Goal: Information Seeking & Learning: Learn about a topic

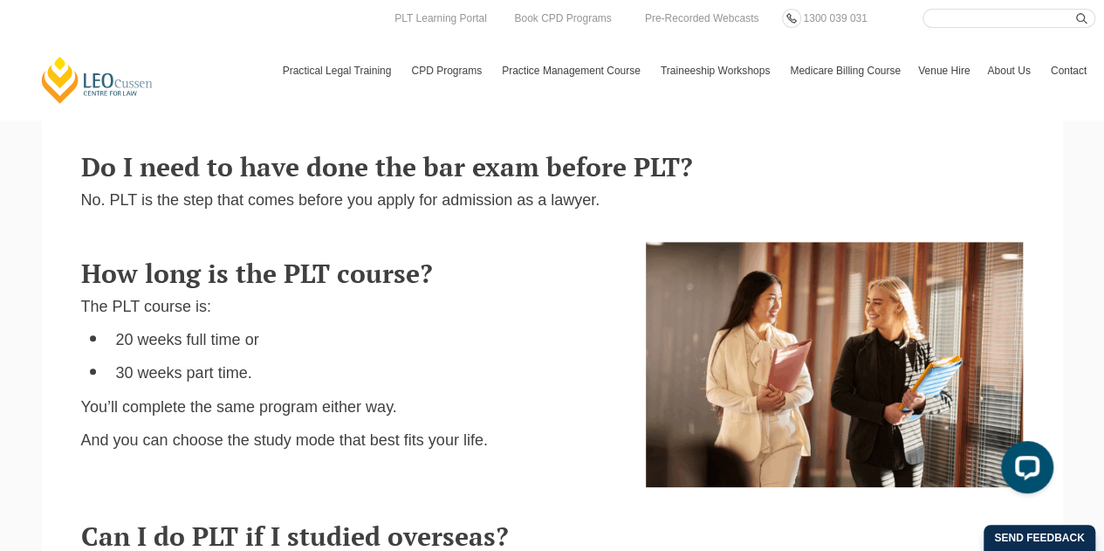
scroll to position [873, 0]
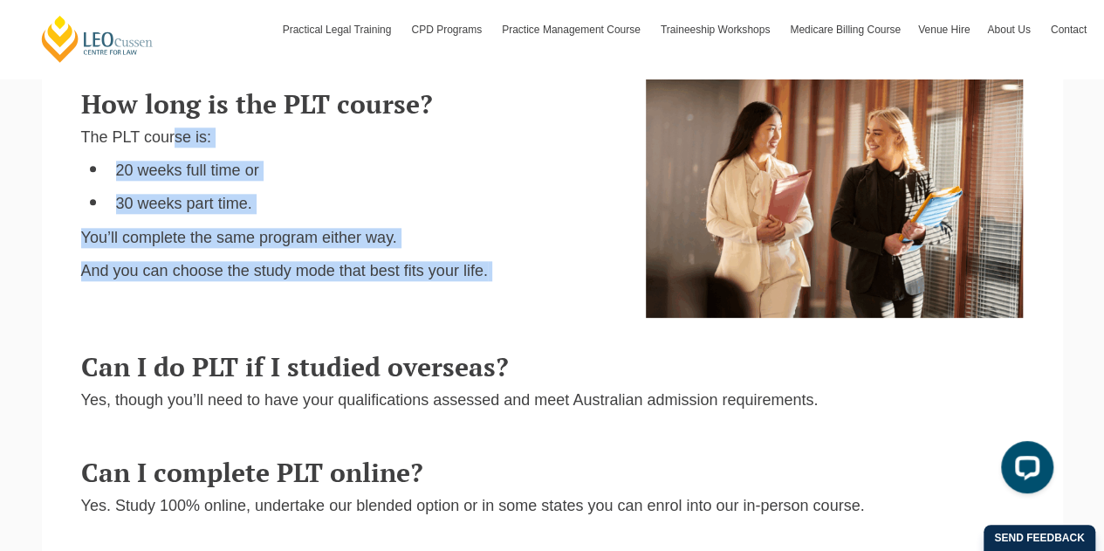
drag, startPoint x: 557, startPoint y: 270, endPoint x: 172, endPoint y: 137, distance: 407.2
click at [172, 137] on div "How long is the PLT course? The PLT course is: 20 weeks full time or 30 weeks p…" at bounding box center [350, 183] width 565 height 223
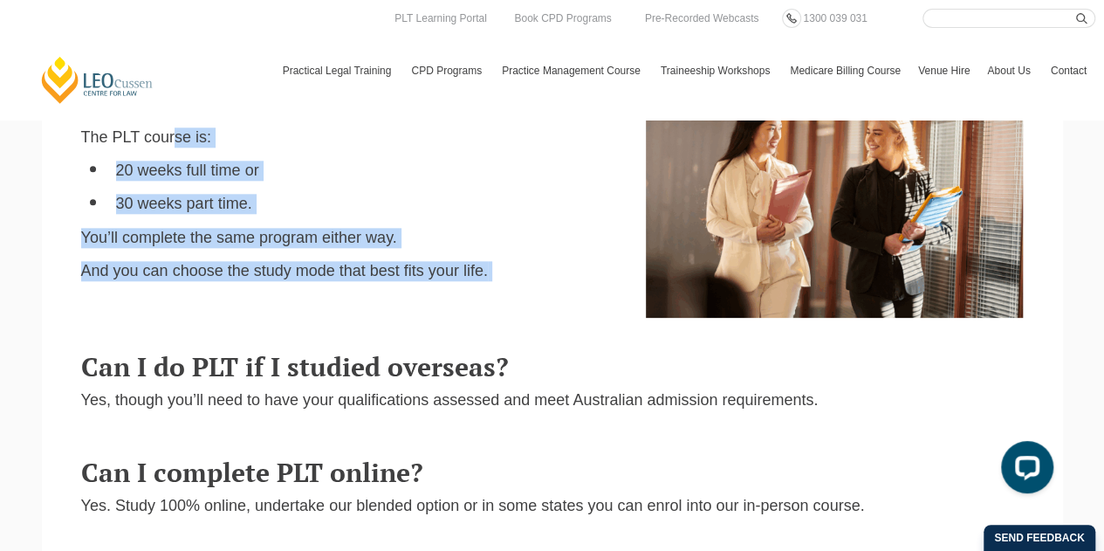
click at [529, 253] on div "How long is the PLT course? The PLT course is: 20 weeks full time or 30 weeks p…" at bounding box center [350, 183] width 565 height 223
drag, startPoint x: 512, startPoint y: 282, endPoint x: 12, endPoint y: 150, distance: 516.4
copy div "The PLT course is: 20 weeks full time or 30 weeks part time. You’ll complete th…"
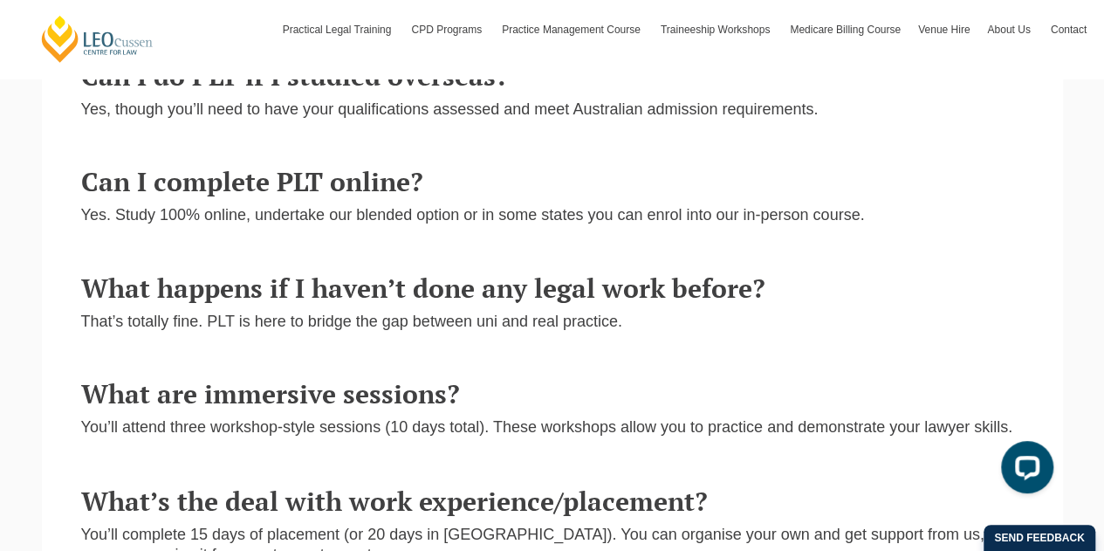
click at [849, 354] on div "What are immersive sessions? You’ll attend three workshop-style sessions (10 da…" at bounding box center [552, 398] width 943 height 106
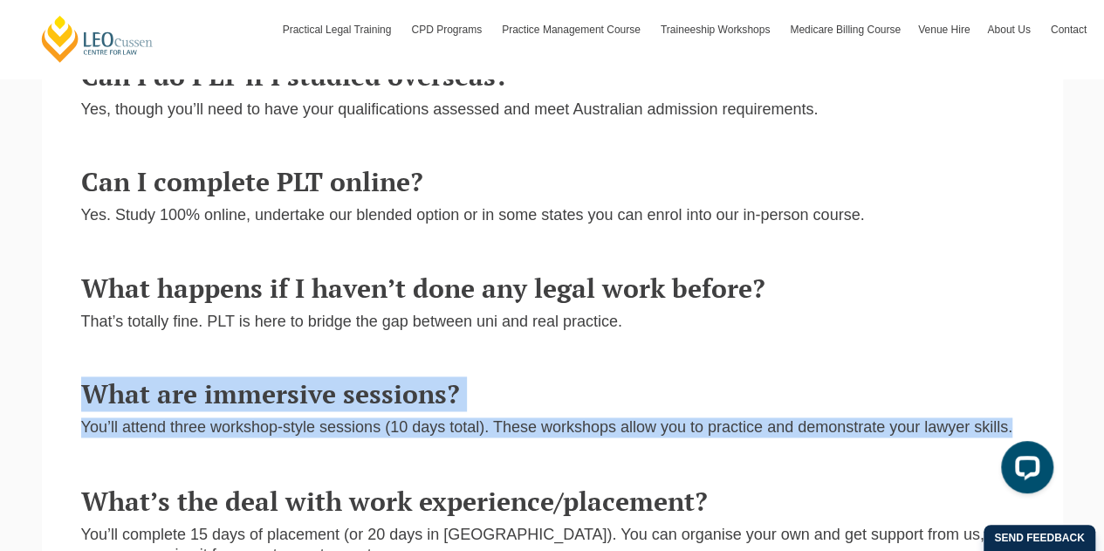
drag, startPoint x: 1012, startPoint y: 425, endPoint x: 18, endPoint y: 392, distance: 994.0
copy div "What are immersive sessions? You’ll attend three workshop-style sessions (10 da…"
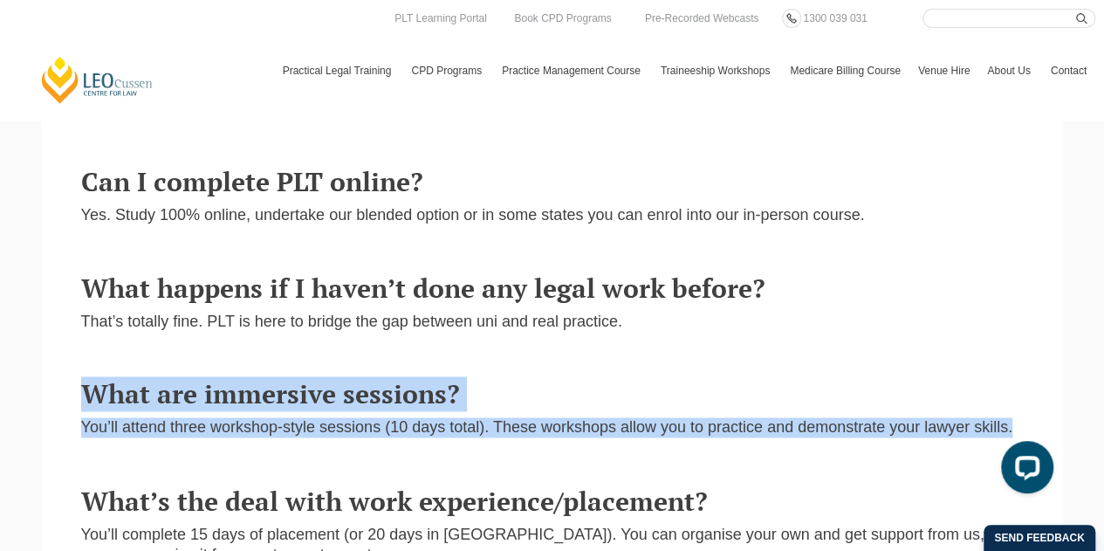
click at [164, 427] on p "You’ll attend three workshop-style sessions (10 days total). These workshops al…" at bounding box center [552, 427] width 943 height 20
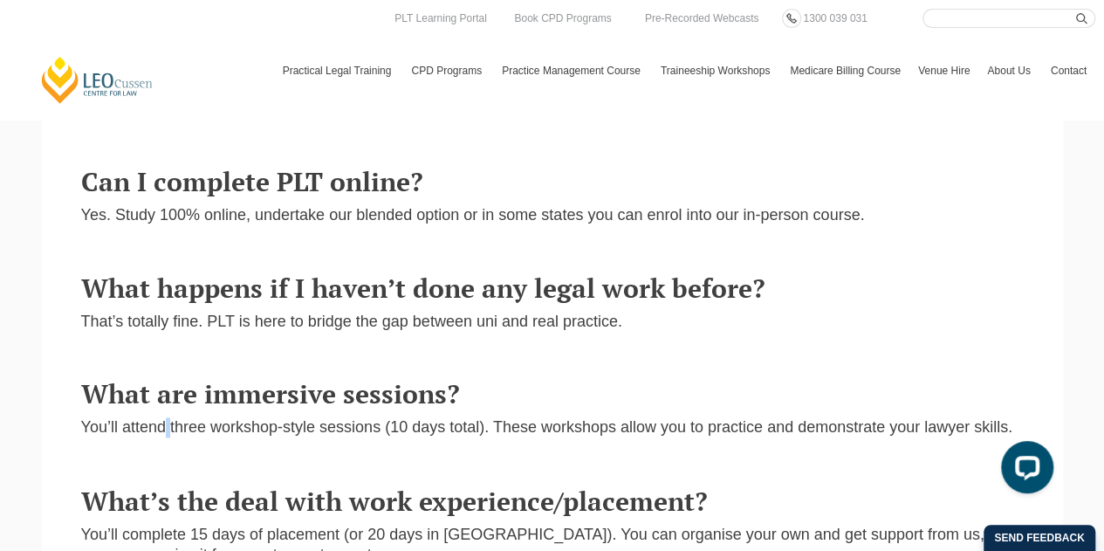
click at [164, 427] on p "You’ll attend three workshop-style sessions (10 days total). These workshops al…" at bounding box center [552, 427] width 943 height 20
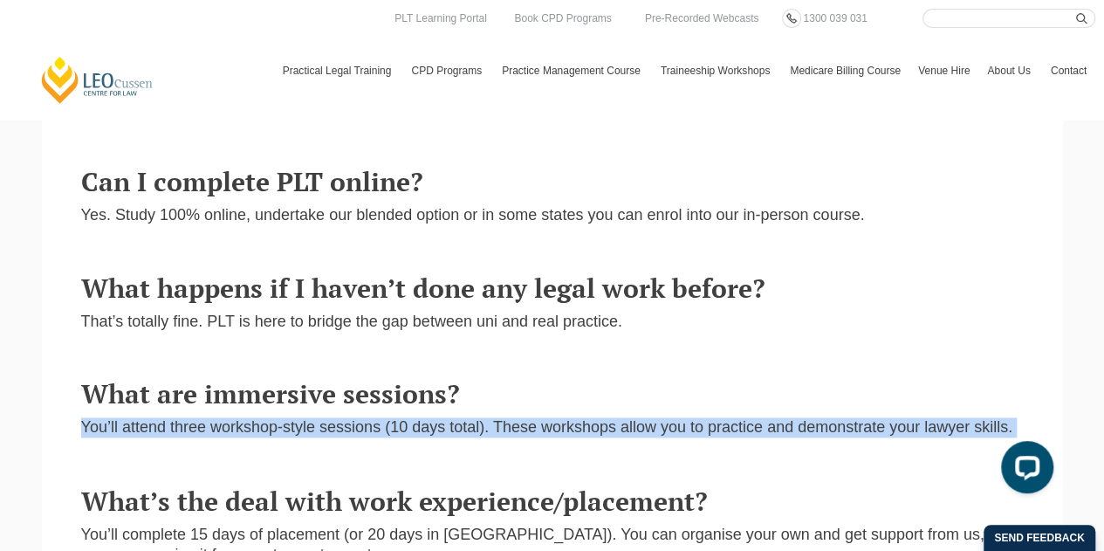
click at [164, 427] on p "You’ll attend three workshop-style sessions (10 days total). These workshops al…" at bounding box center [552, 427] width 943 height 20
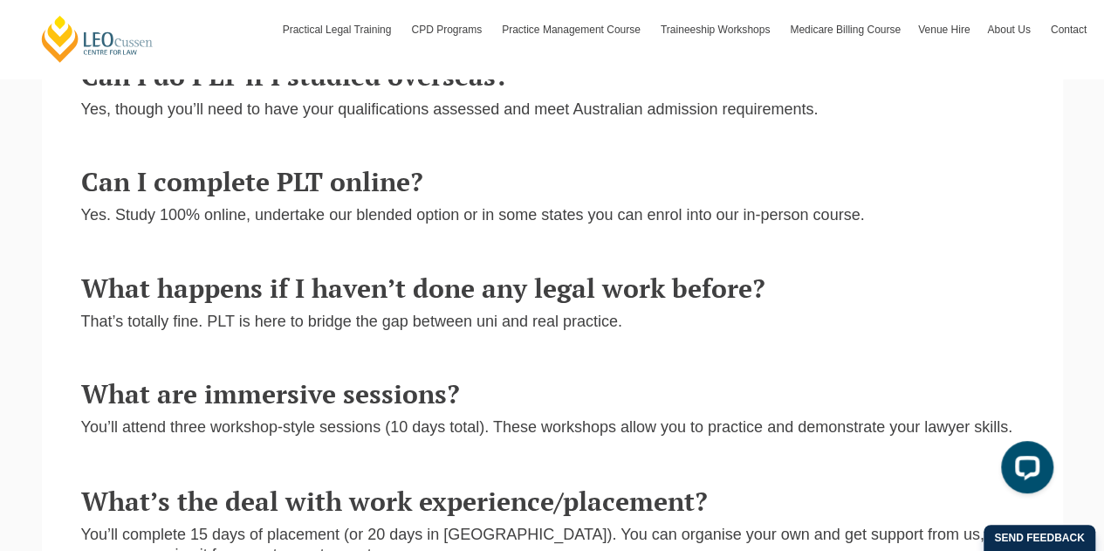
click at [566, 291] on h3 "What happens if I haven’t done any legal work before?" at bounding box center [552, 288] width 943 height 29
drag, startPoint x: 623, startPoint y: 315, endPoint x: 574, endPoint y: 313, distance: 48.9
click at [574, 313] on div "What happens if I haven’t done any legal work before? That’s totally fine. PLT …" at bounding box center [552, 301] width 969 height 88
click at [653, 317] on p "That’s totally fine. PLT is here to bridge the gap between uni and real practic…" at bounding box center [552, 322] width 943 height 20
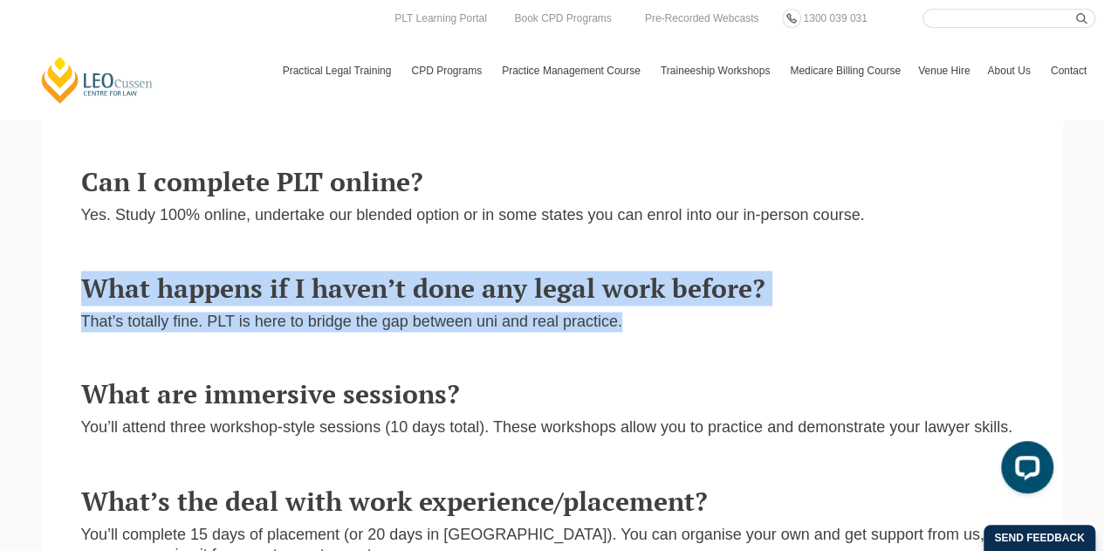
drag, startPoint x: 645, startPoint y: 331, endPoint x: 73, endPoint y: 299, distance: 572.6
click at [73, 299] on div "What happens if I haven’t done any legal work before? That’s totally fine. PLT …" at bounding box center [552, 301] width 969 height 88
copy div "What happens if I haven’t done any legal work before? That’s totally fine. PLT …"
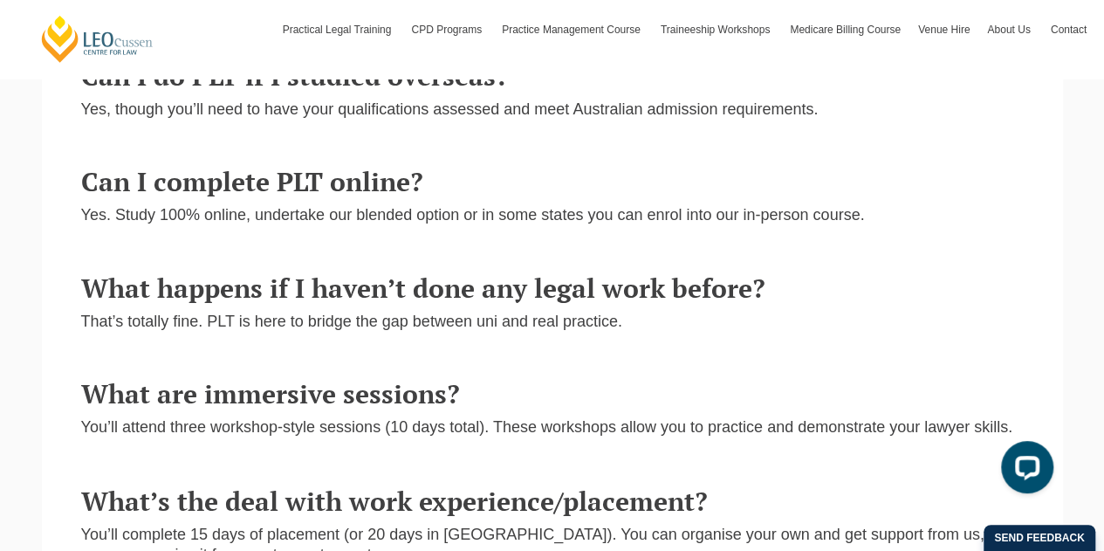
click at [438, 172] on h3 "Can I complete PLT online?" at bounding box center [552, 182] width 943 height 29
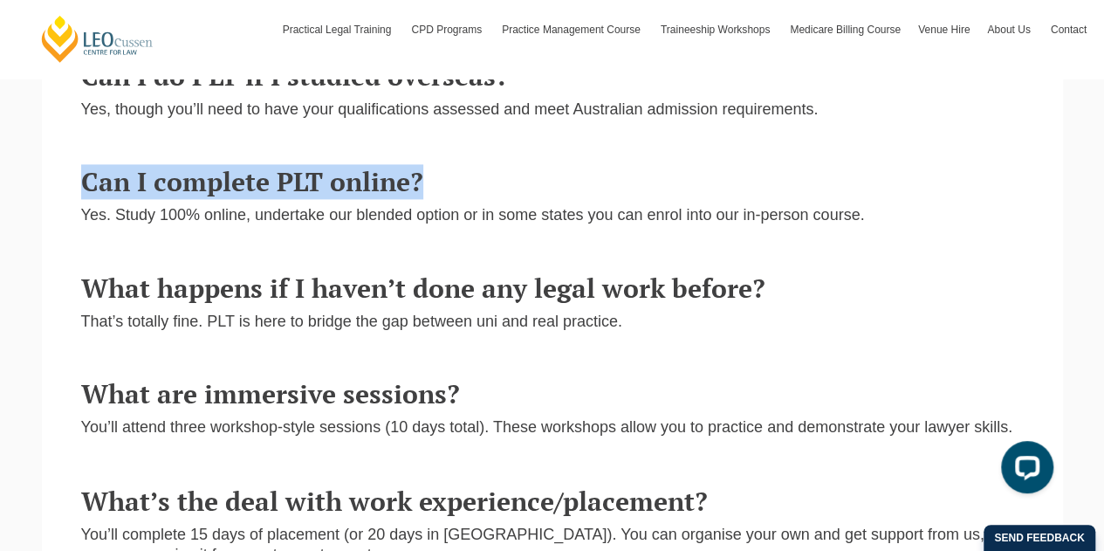
drag, startPoint x: 456, startPoint y: 182, endPoint x: 87, endPoint y: 200, distance: 368.8
click at [87, 196] on h3 "Can I complete PLT online?" at bounding box center [552, 182] width 943 height 29
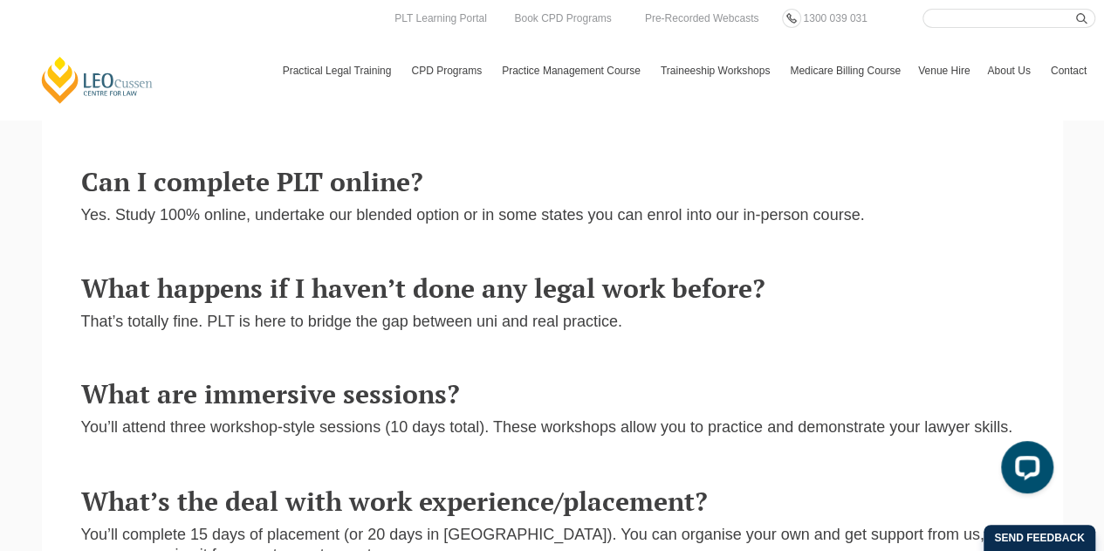
click at [264, 210] on p "Yes. Study 100% online, undertake our blended option or in some states you can …" at bounding box center [552, 215] width 943 height 20
drag, startPoint x: 251, startPoint y: 217, endPoint x: 66, endPoint y: 230, distance: 185.5
click at [66, 230] on section "Can I complete PLT online? Yes. Study 100% online, undertake our blended option…" at bounding box center [552, 186] width 1021 height 106
drag, startPoint x: 552, startPoint y: 212, endPoint x: 517, endPoint y: 217, distance: 35.3
click at [548, 213] on p "Yes. Study 100% online, undertake our blended option or in some states you can …" at bounding box center [552, 215] width 943 height 20
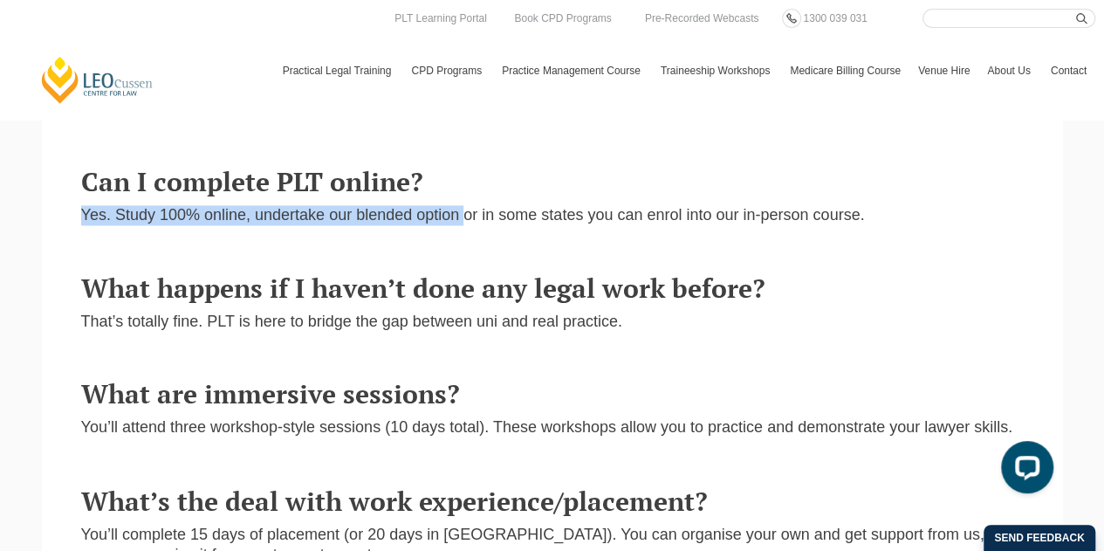
drag, startPoint x: 462, startPoint y: 217, endPoint x: -5, endPoint y: 242, distance: 467.7
copy p "Yes. Study 100% online, undertake our blended option"
